Goal: Check status: Check status

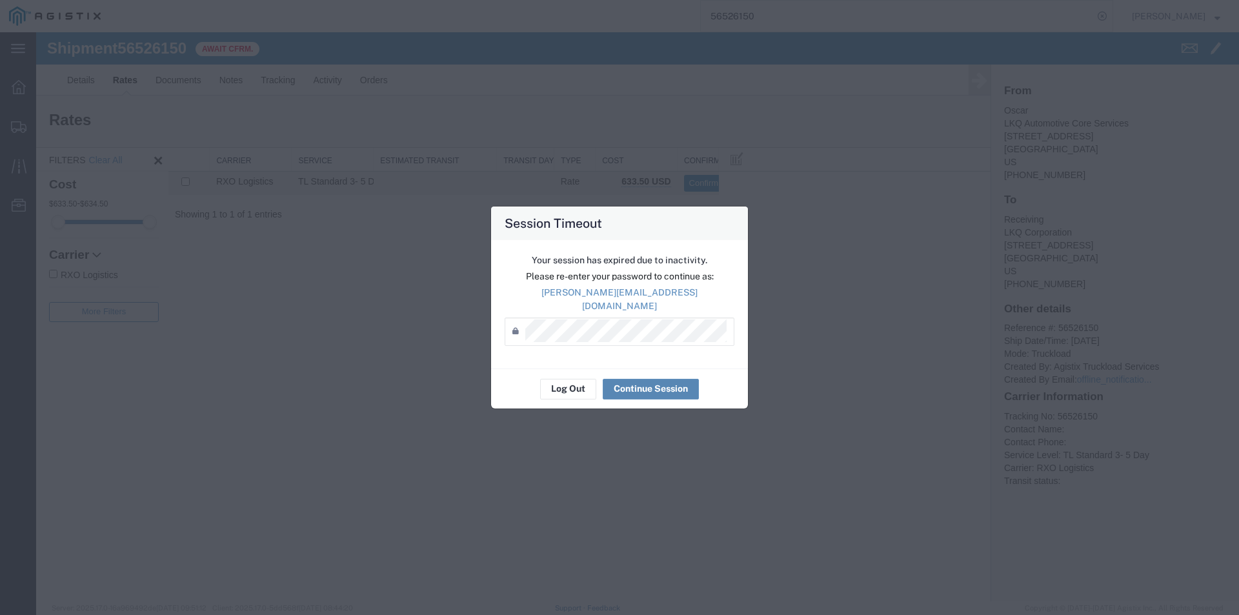
click at [624, 385] on button "Continue Session" at bounding box center [651, 389] width 96 height 21
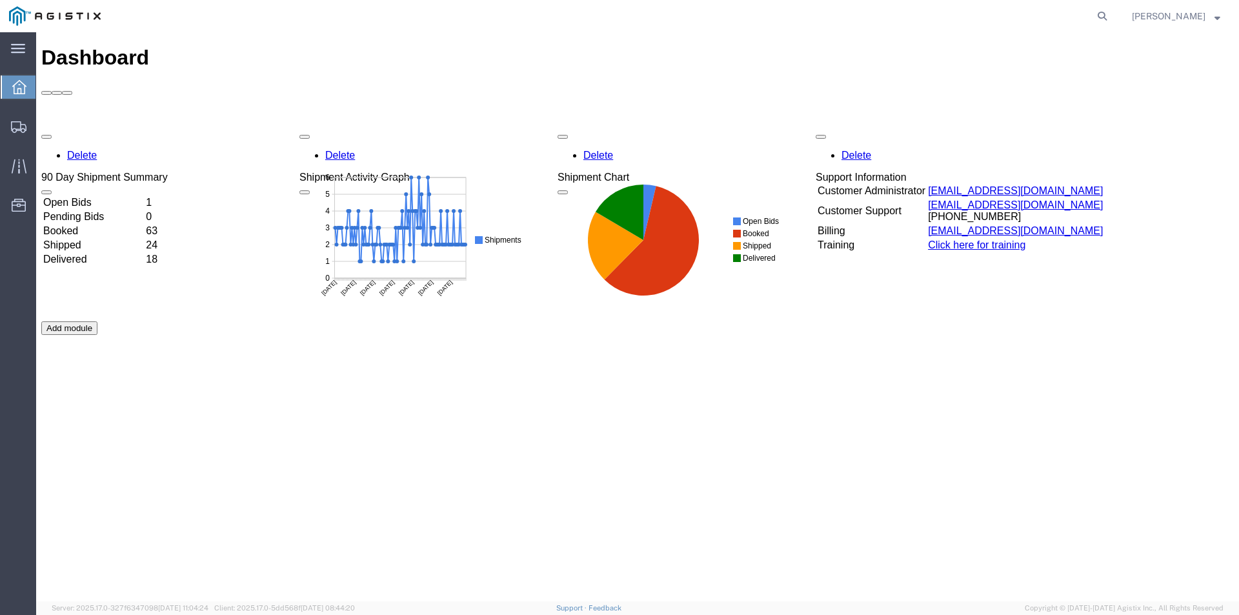
click at [166, 196] on td "1" at bounding box center [155, 202] width 21 height 13
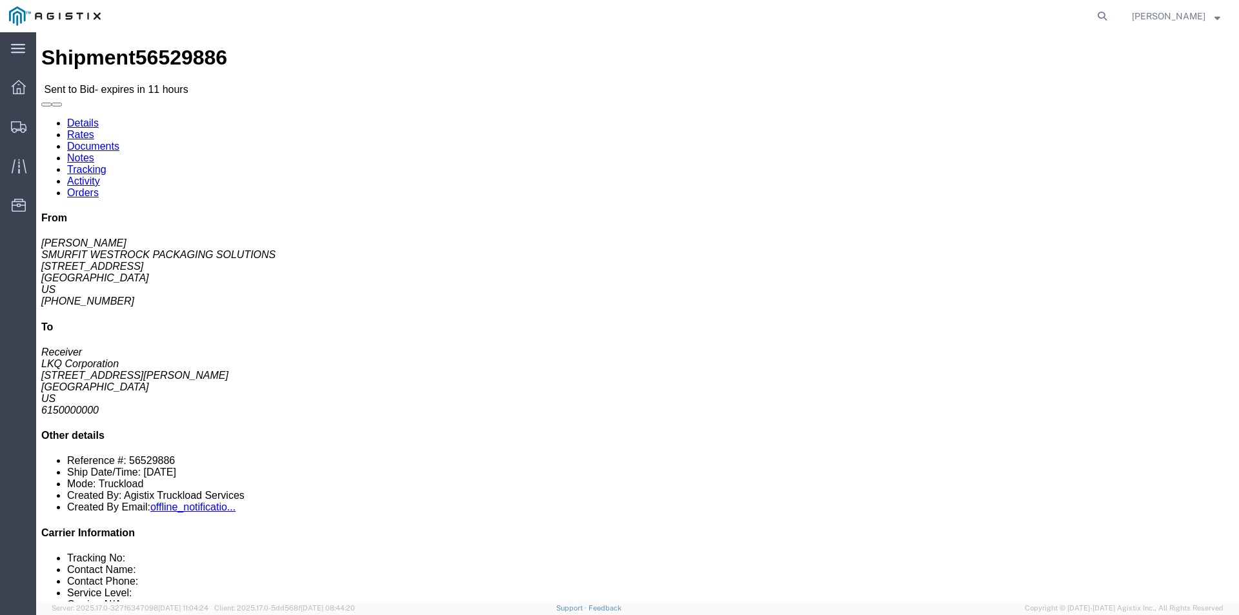
click button "button"
